Goal: Task Accomplishment & Management: Manage account settings

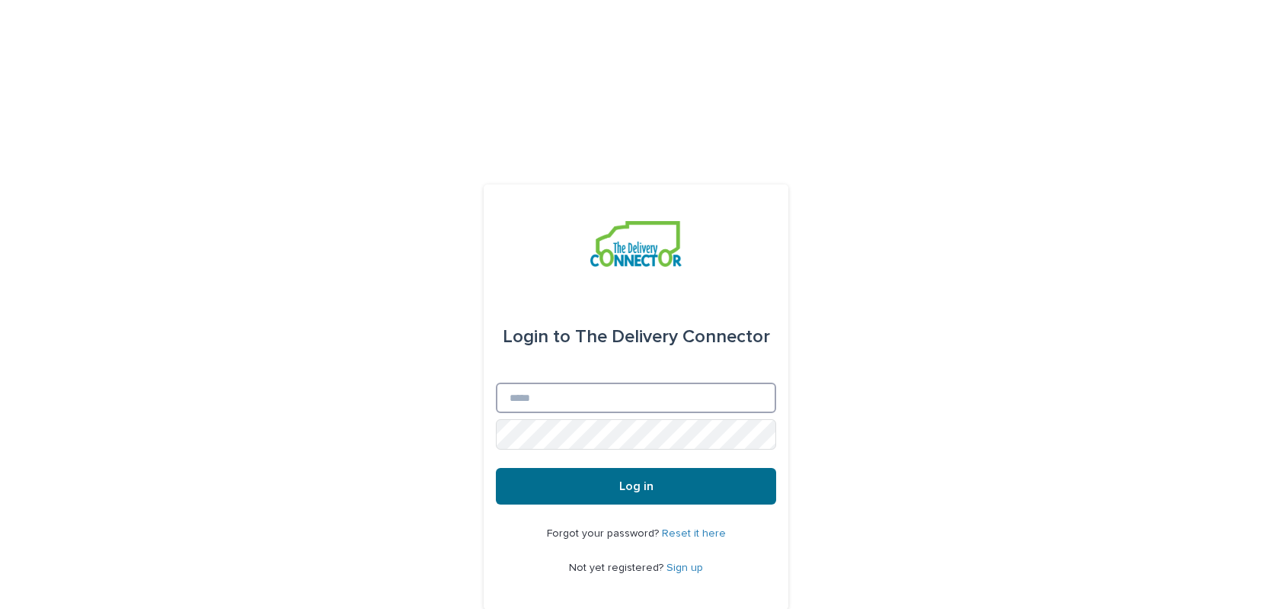
type input "**********"
click at [597, 468] on button "Log in" at bounding box center [636, 486] width 280 height 37
